Goal: Navigation & Orientation: Find specific page/section

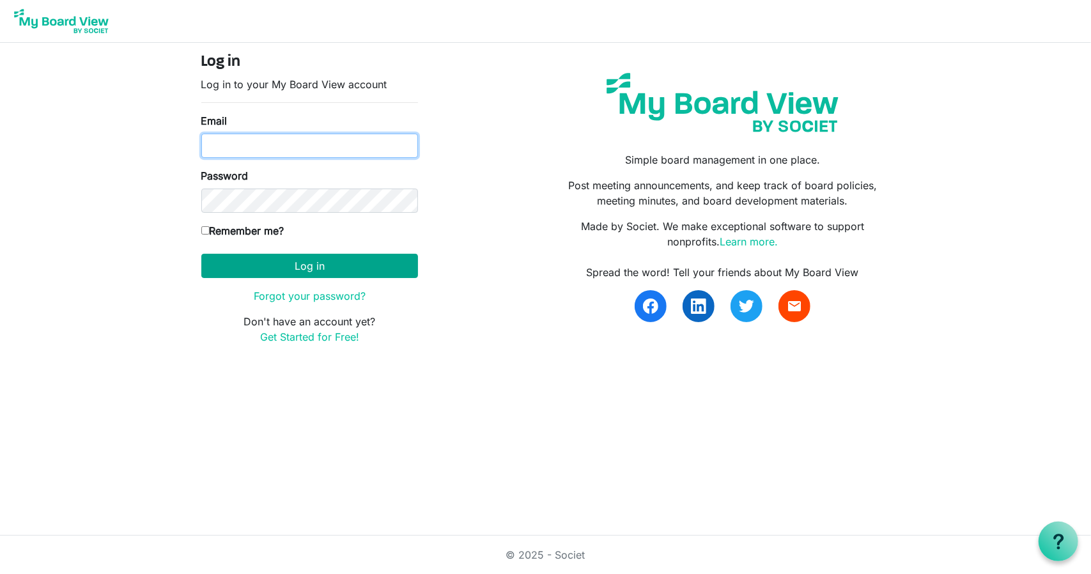
type input "[PERSON_NAME][EMAIL_ADDRESS][DOMAIN_NAME]"
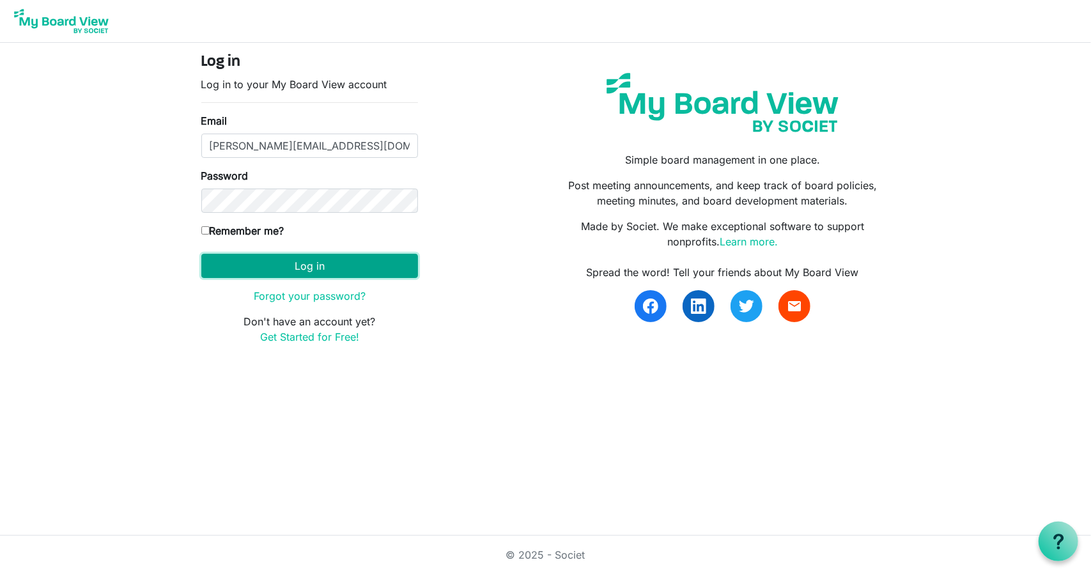
click at [304, 267] on button "Log in" at bounding box center [309, 266] width 217 height 24
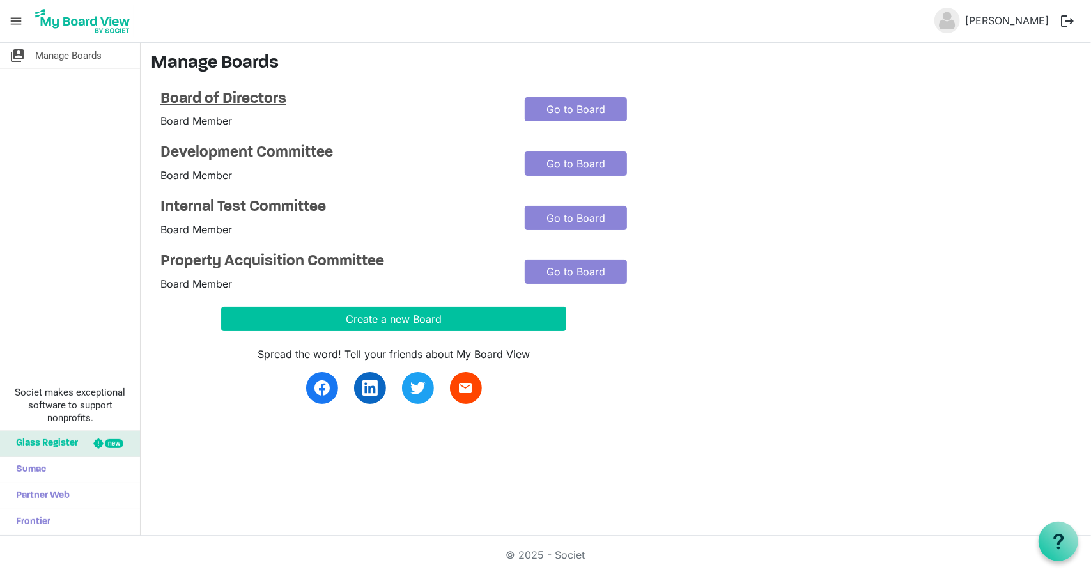
click at [268, 94] on h4 "Board of Directors" at bounding box center [332, 99] width 345 height 19
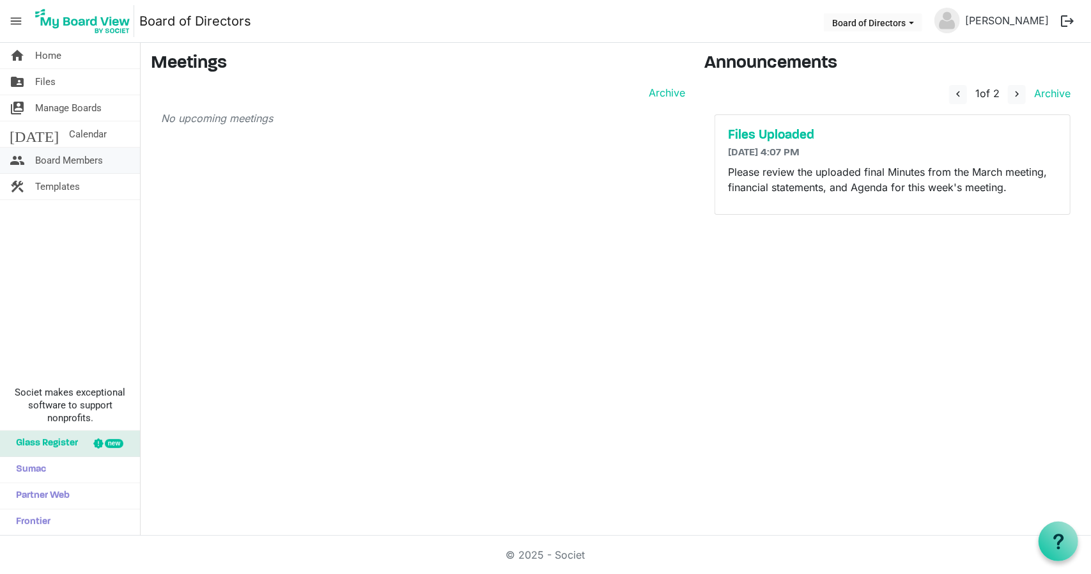
click at [56, 165] on span "Board Members" at bounding box center [69, 161] width 68 height 26
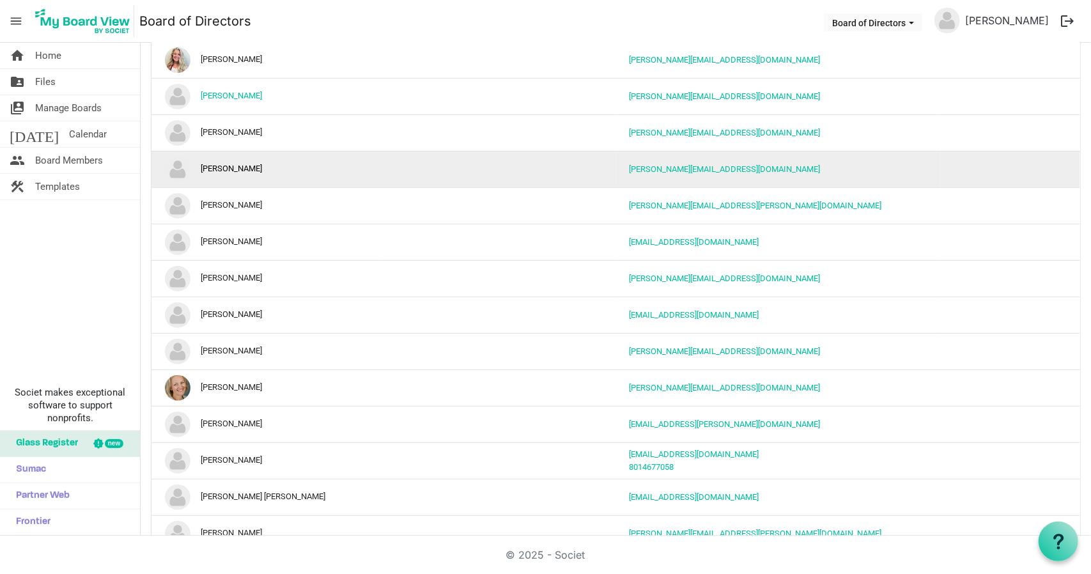
scroll to position [213, 0]
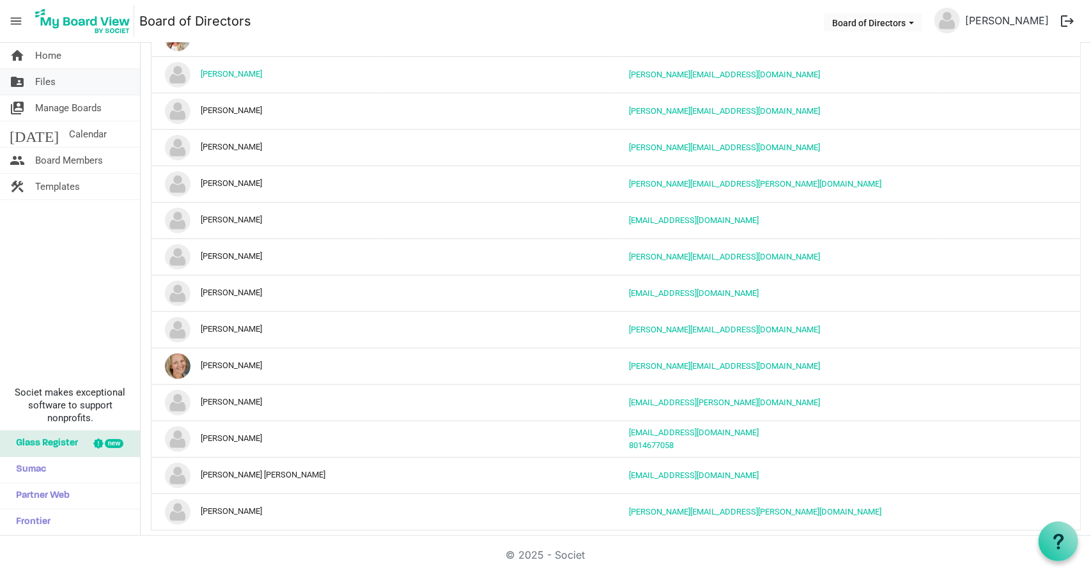
click at [52, 86] on span "Files" at bounding box center [45, 82] width 20 height 26
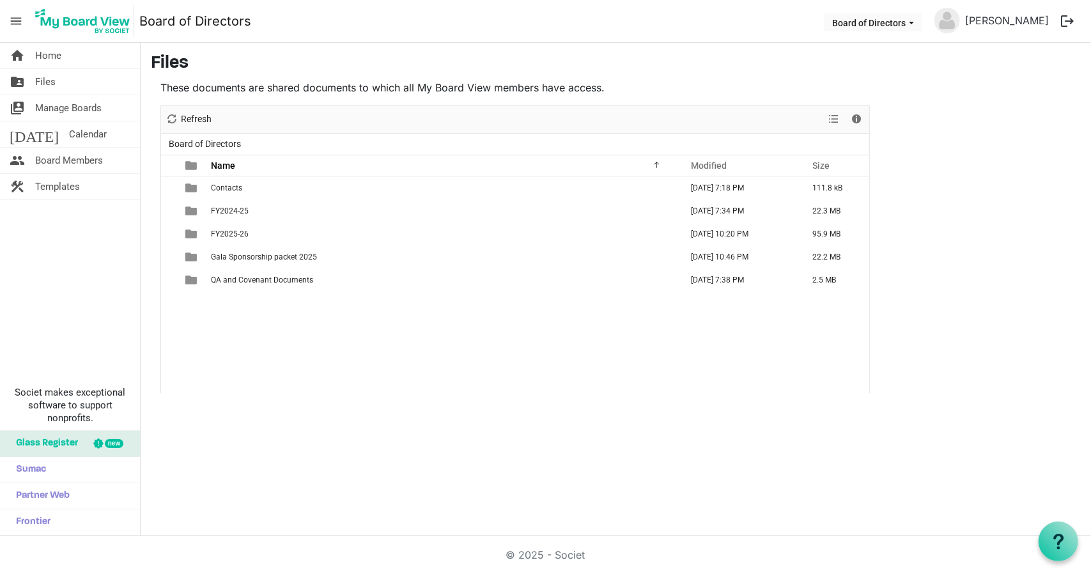
click at [88, 320] on div "home Home folder_shared Files switch_account Manage Boards [DATE] Calendar peop…" at bounding box center [70, 289] width 141 height 493
